Goal: Communication & Community: Answer question/provide support

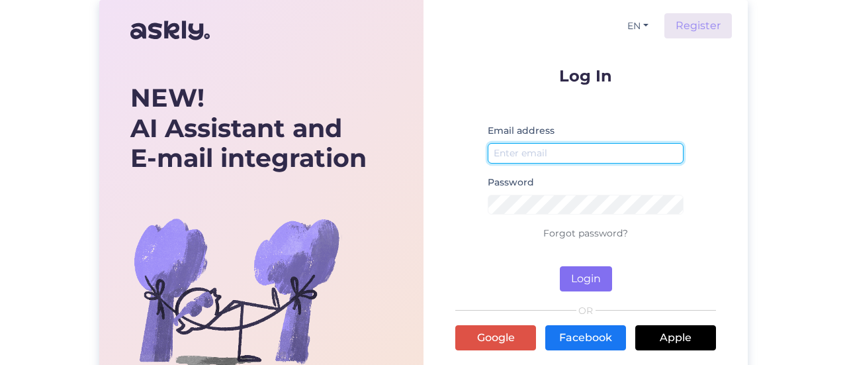
type input "[EMAIL_ADDRESS][DOMAIN_NAME]"
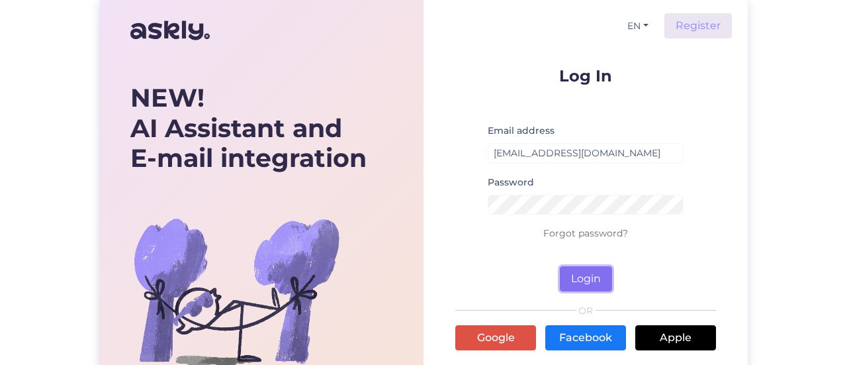
click at [597, 272] on button "Login" at bounding box center [586, 278] width 52 height 25
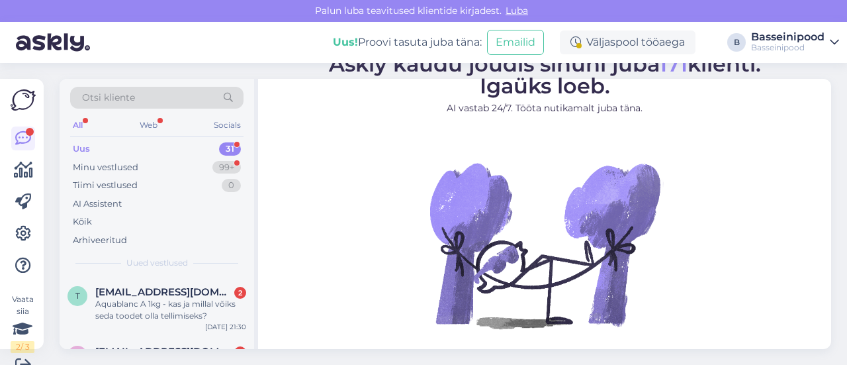
click at [96, 146] on div "Uus 31" at bounding box center [156, 149] width 173 height 19
click at [183, 309] on div "Aquablanc A 1kg - kas ja millal võiks seda toodet olla tellimiseks?" at bounding box center [170, 310] width 151 height 24
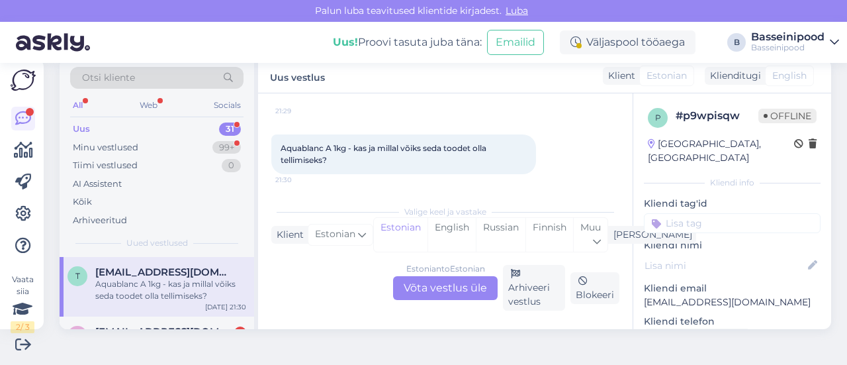
scroll to position [101, 0]
click at [428, 293] on div "Estonian to Estonian Võta vestlus üle" at bounding box center [445, 288] width 105 height 24
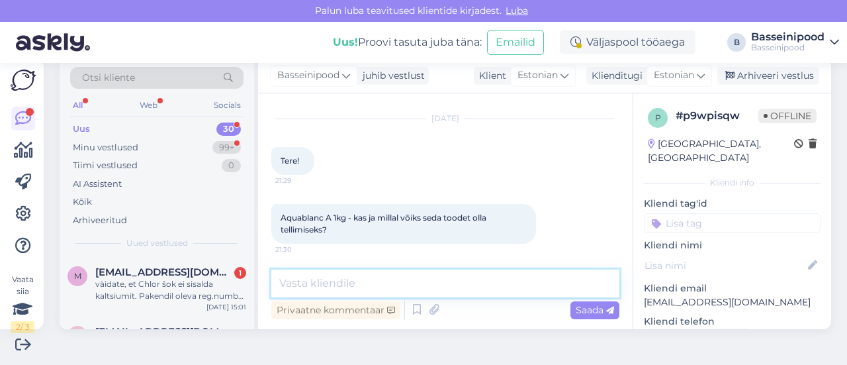
click at [316, 289] on textarea at bounding box center [445, 283] width 348 height 28
type textarea "Tere. Nädala [PERSON_NAME] olemas."
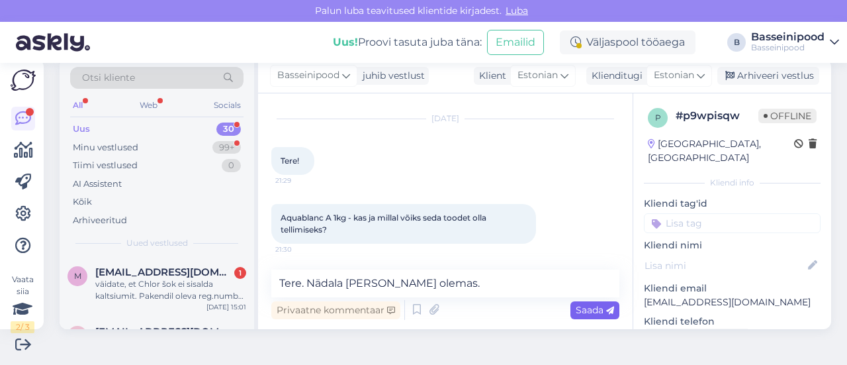
click at [576, 308] on span "Saada" at bounding box center [595, 310] width 38 height 12
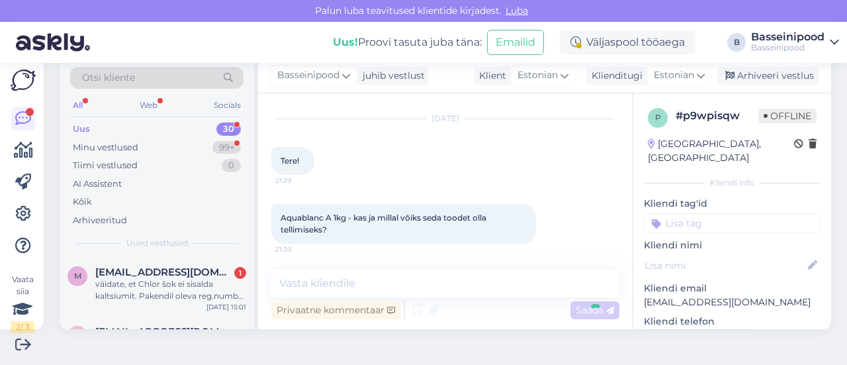
scroll to position [115, 0]
